Goal: Task Accomplishment & Management: Manage account settings

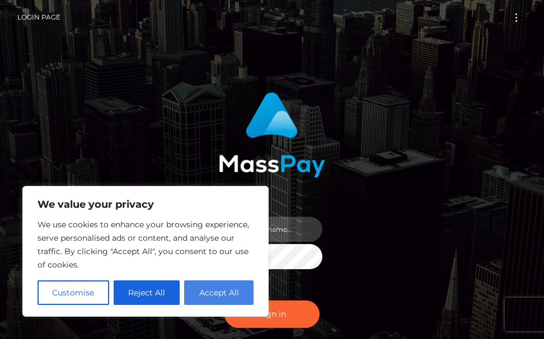
type input "terry.cope2"
click at [201, 292] on button "Accept All" at bounding box center [218, 293] width 69 height 25
checkbox input "true"
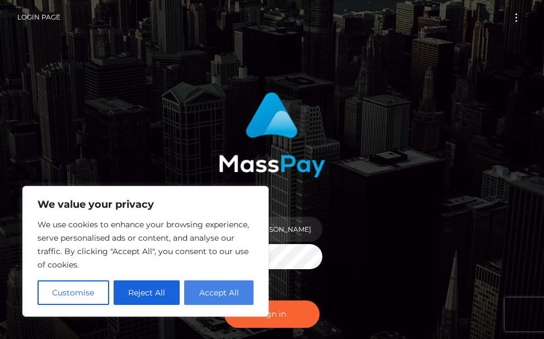
checkbox input "true"
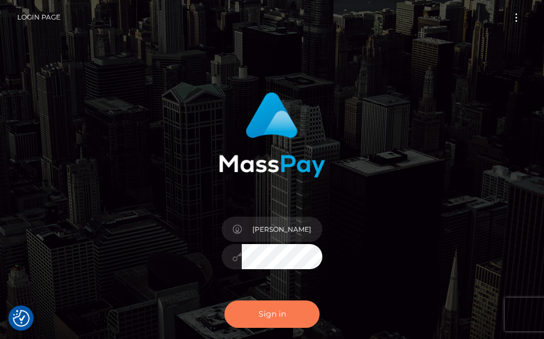
click at [252, 309] on button "Sign in" at bounding box center [271, 314] width 95 height 27
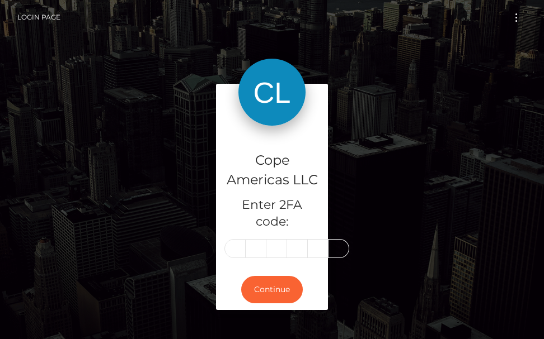
type input "3"
type input "0"
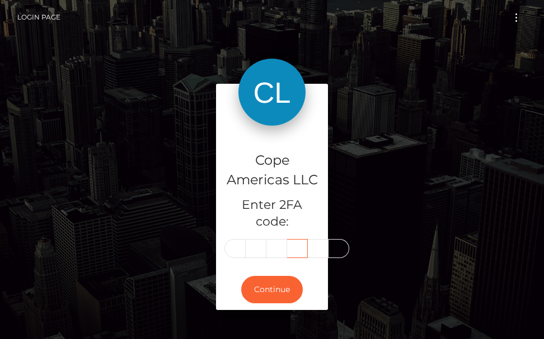
type input "8"
type input "2"
type input "3"
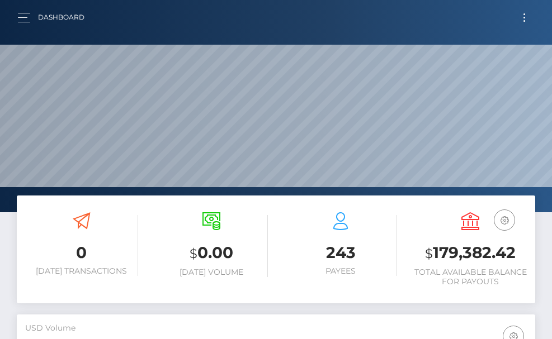
scroll to position [199, 251]
click at [26, 22] on span "button" at bounding box center [24, 22] width 12 height 1
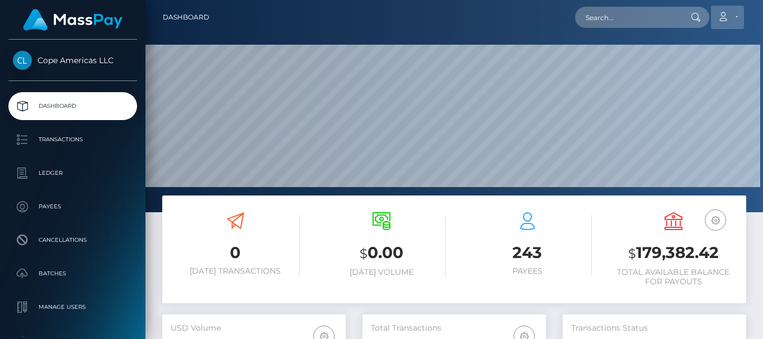
scroll to position [0, 0]
click at [551, 15] on icon at bounding box center [724, 16] width 12 height 9
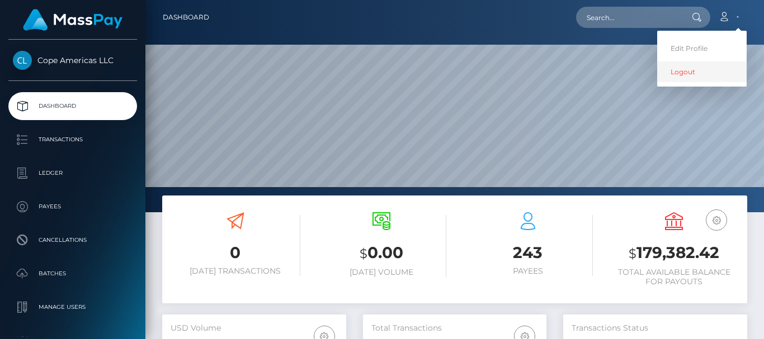
click at [551, 71] on link "Logout" at bounding box center [701, 72] width 89 height 21
